Goal: Information Seeking & Learning: Find specific fact

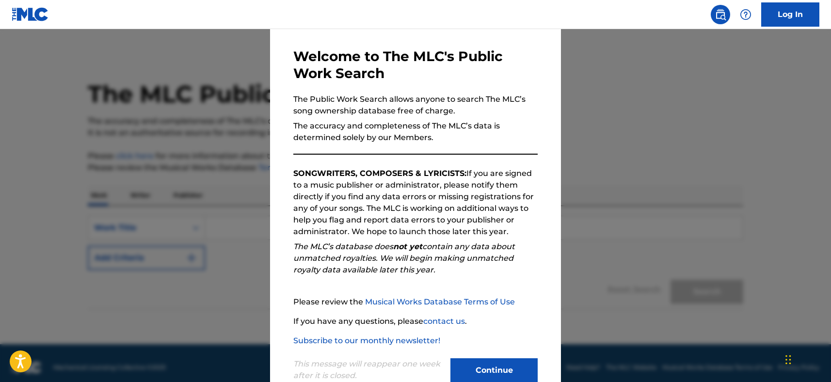
scroll to position [62, 0]
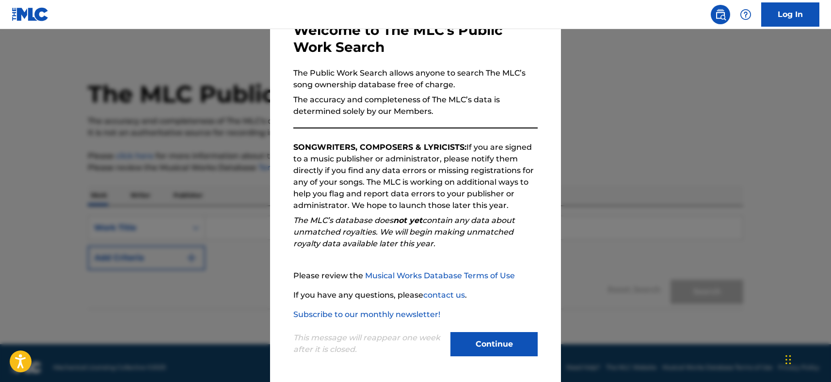
click at [509, 345] on button "Continue" at bounding box center [493, 344] width 87 height 24
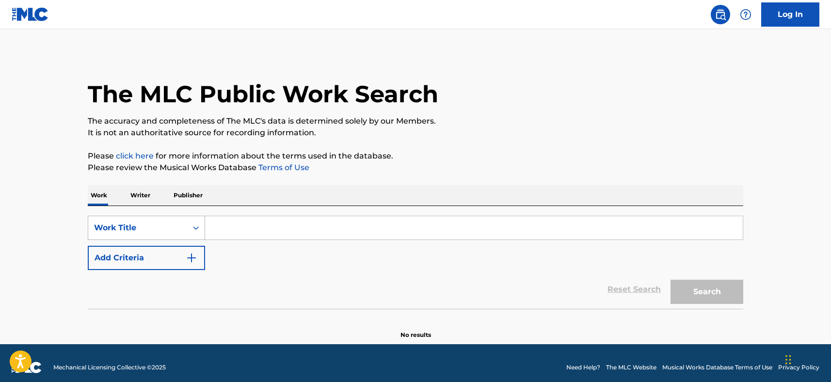
click at [162, 219] on div "Work Title" at bounding box center [137, 228] width 99 height 18
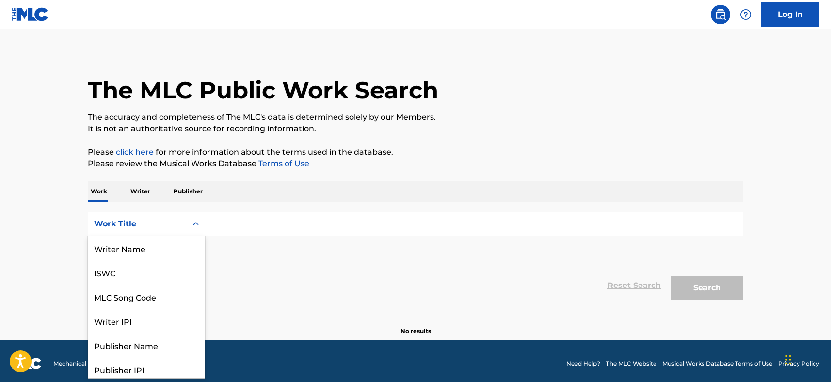
scroll to position [48, 0]
drag, startPoint x: 183, startPoint y: 196, endPoint x: 129, endPoint y: 230, distance: 63.9
click at [129, 230] on div "Work Title" at bounding box center [137, 224] width 99 height 18
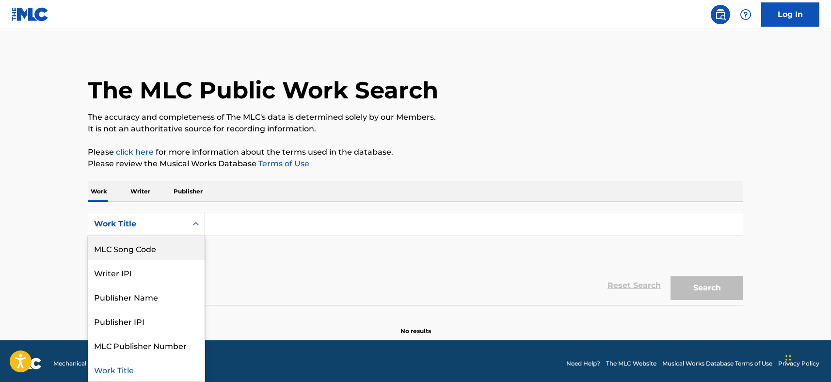
click at [130, 245] on div "MLC Song Code" at bounding box center [146, 248] width 116 height 24
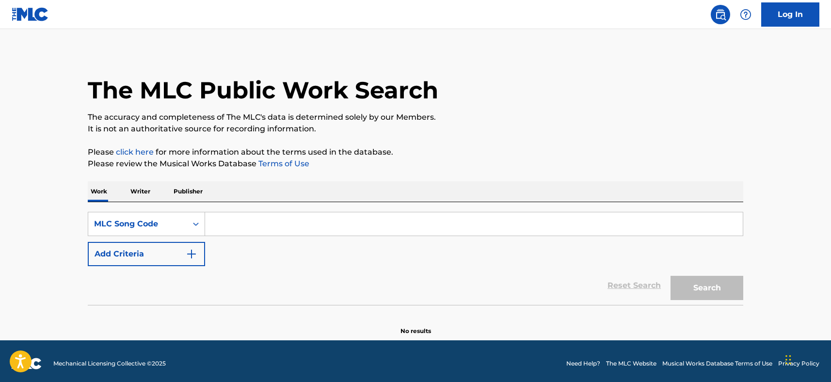
click at [265, 220] on input "Search Form" at bounding box center [474, 223] width 538 height 23
click at [126, 233] on div "MLC Song Code" at bounding box center [146, 224] width 117 height 24
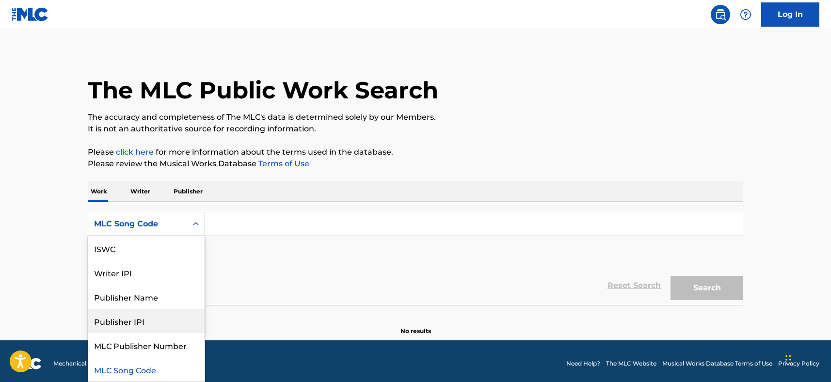
scroll to position [0, 0]
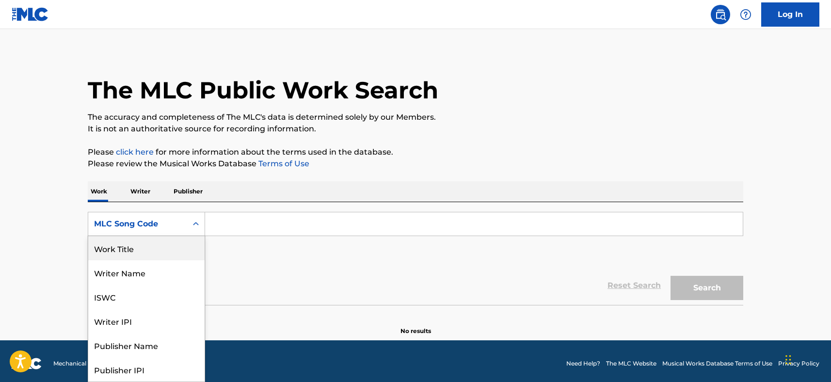
click at [131, 258] on div "Work Title" at bounding box center [146, 248] width 116 height 24
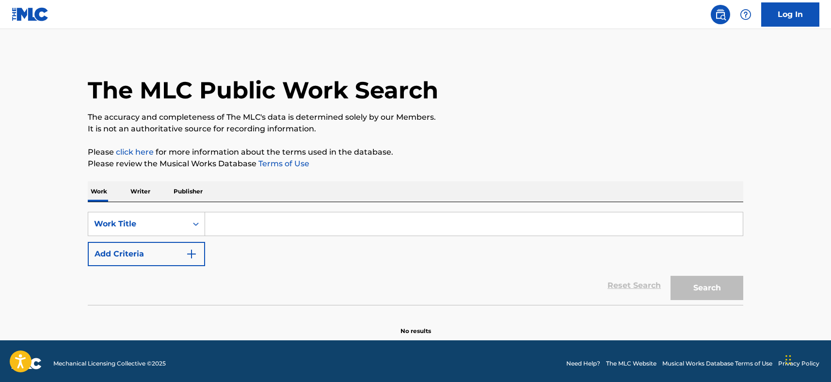
click at [248, 206] on div "SearchWithCriteria7840de54-2e1a-4c60-b2b6-5857a8d5825c Work Title Add Criteria …" at bounding box center [415, 253] width 655 height 103
click at [245, 223] on input "Search Form" at bounding box center [474, 223] width 538 height 23
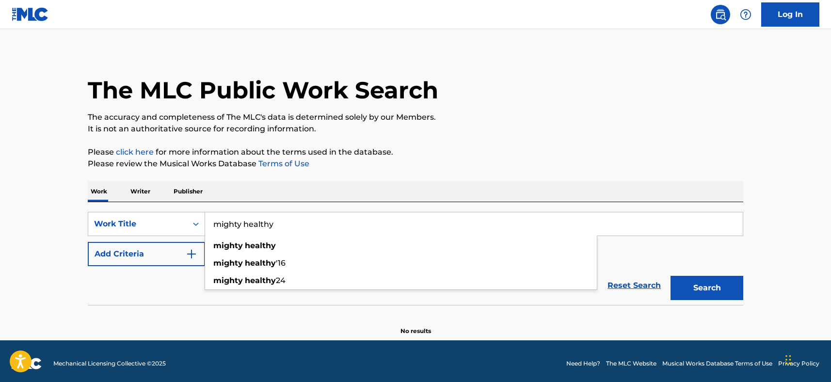
type input "mighty healthy"
click at [670, 276] on button "Search" at bounding box center [706, 288] width 73 height 24
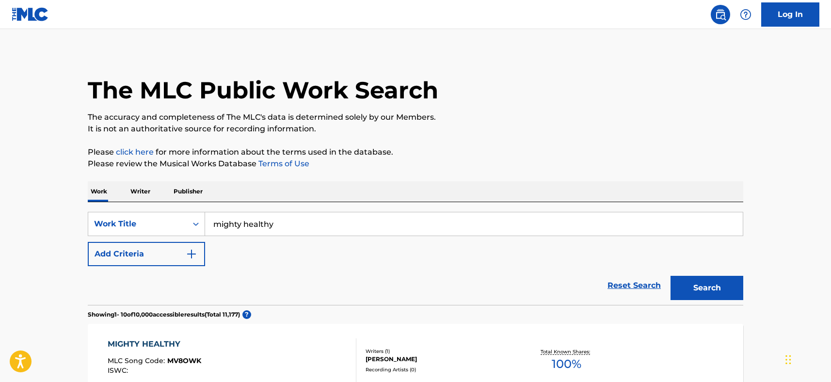
click at [161, 266] on button "Add Criteria" at bounding box center [146, 254] width 117 height 24
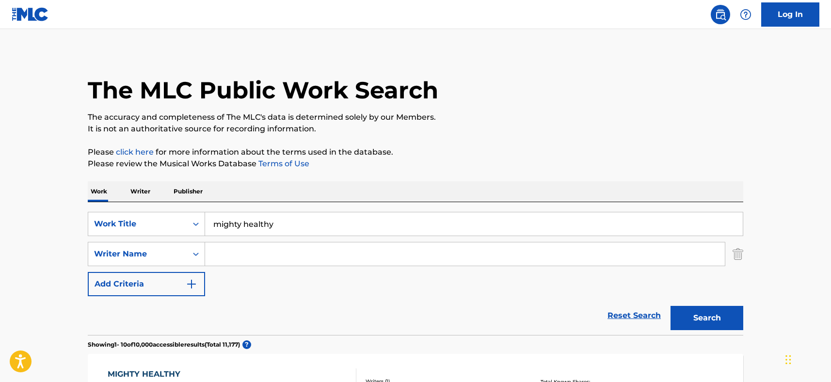
click at [260, 264] on input "Search Form" at bounding box center [465, 253] width 520 height 23
type input "cole"
click at [670, 306] on button "Search" at bounding box center [706, 318] width 73 height 24
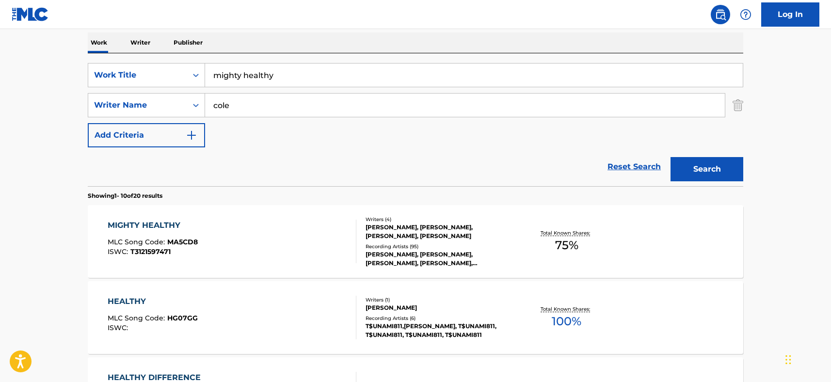
scroll to position [174, 0]
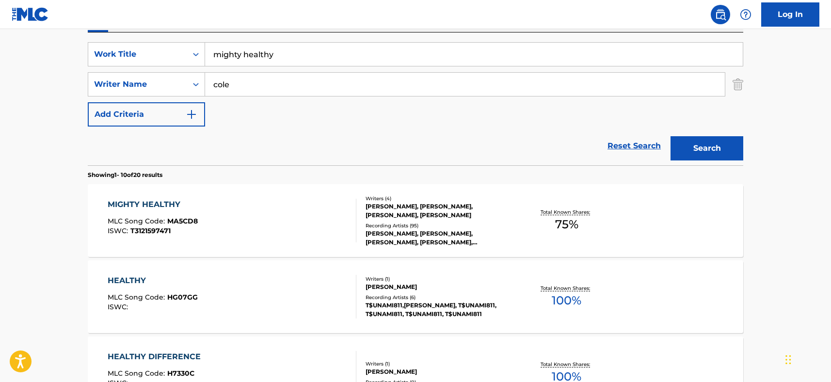
click at [271, 216] on div "MIGHTY HEALTHY MLC Song Code : MA5CD8 ISWC : T3121597471" at bounding box center [232, 221] width 249 height 44
